Goal: Use online tool/utility: Use online tool/utility

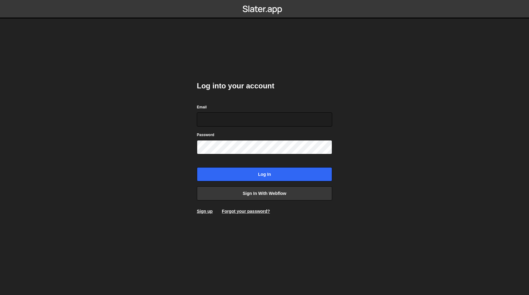
click at [265, 0] on com-1password-button at bounding box center [265, 0] width 0 height 0
type input "[EMAIL_ADDRESS][DOMAIN_NAME]"
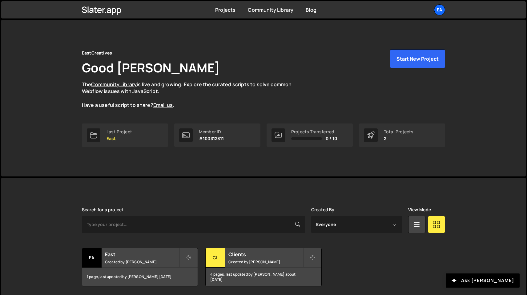
scroll to position [22, 0]
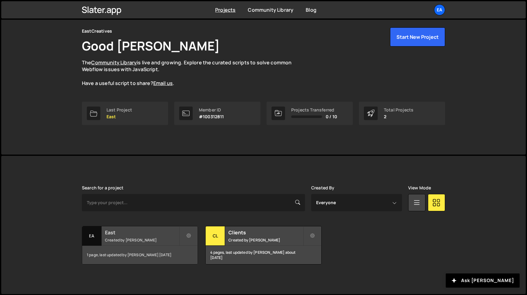
click at [106, 238] on small "Created by Nick Elfvering" at bounding box center [142, 239] width 74 height 5
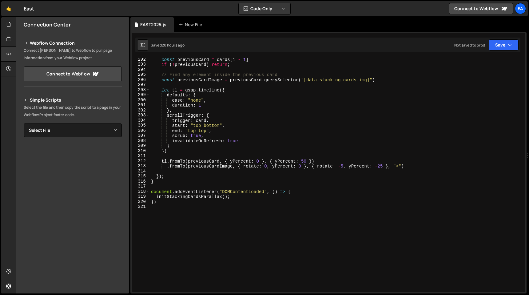
scroll to position [1511, 0]
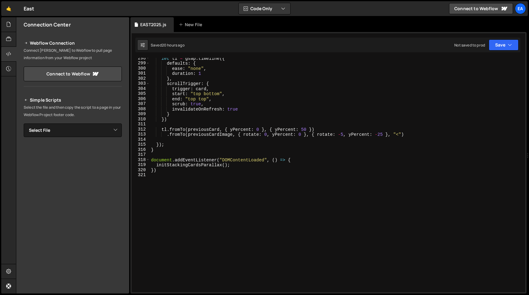
click at [194, 179] on div "let tl = gsap . timeline ({ defaults : { ease : "none" , duration : 1 } , scrol…" at bounding box center [336, 178] width 373 height 244
paste textarea "});"
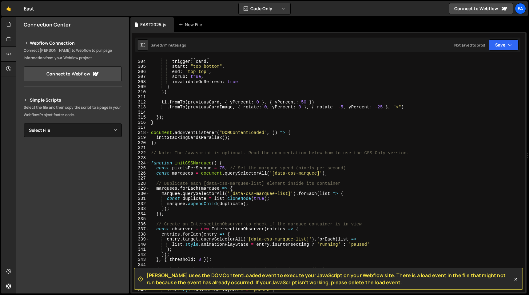
scroll to position [1545, 0]
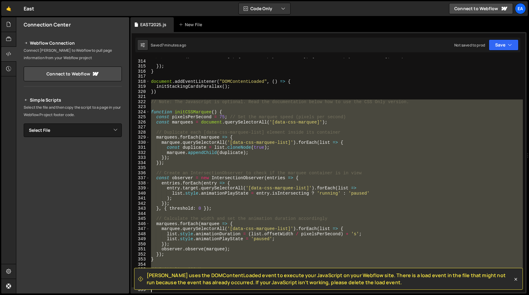
drag, startPoint x: 152, startPoint y: 145, endPoint x: 335, endPoint y: 295, distance: 235.8
click at [335, 295] on div "Hold on a sec... Are you certain you wish to leave this page? Any changes you'v…" at bounding box center [264, 147] width 529 height 295
type textarea "});"
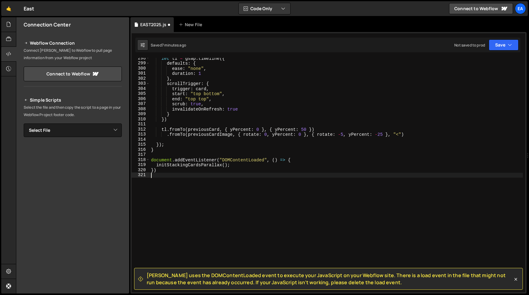
type textarea "})"
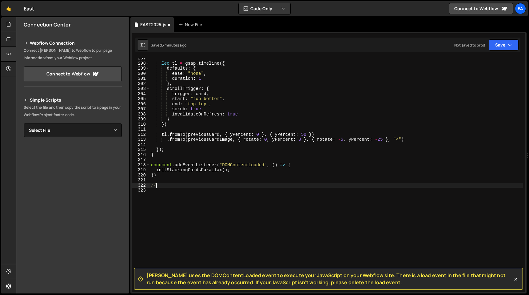
scroll to position [0, 0]
type textarea "//MARQUEE WITH SCROLL DIRECTION//"
paste textarea "});"
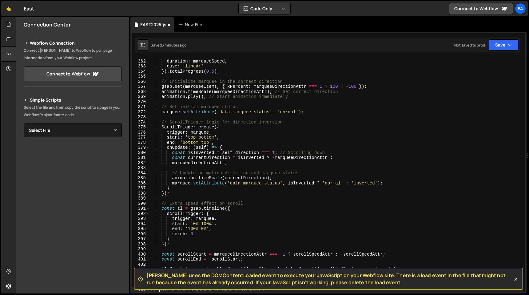
scroll to position [1833, 0]
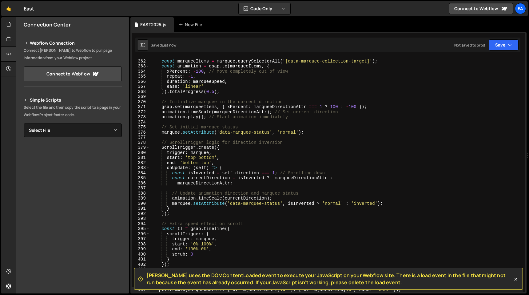
type textarea "tl.fromTo(marqueeScroll, { x: `${scrollStart}vw` }, { x: `${scrollEnd}vw`, ease…"
